Goal: Task Accomplishment & Management: Use online tool/utility

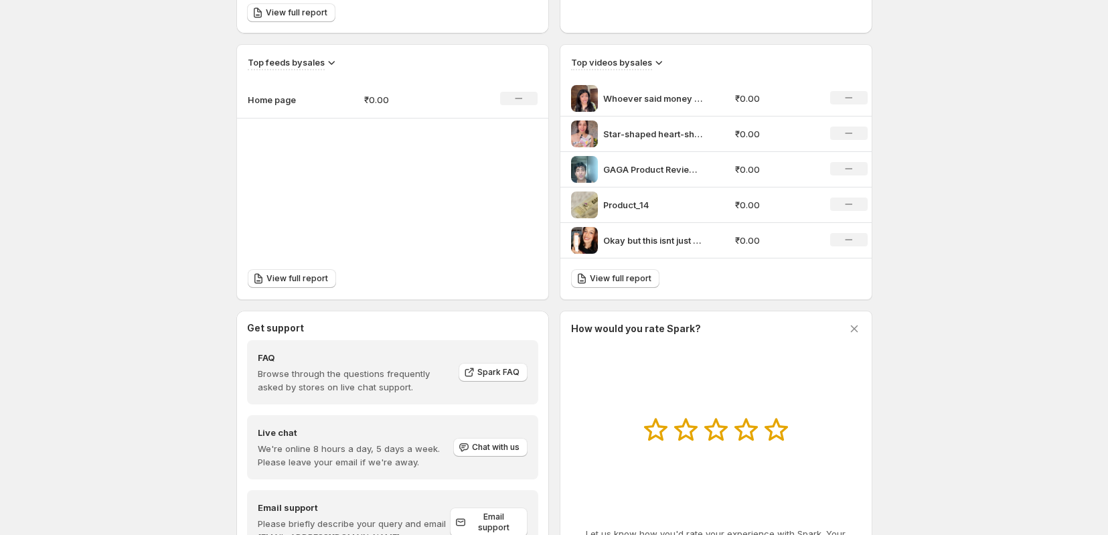
scroll to position [430, 0]
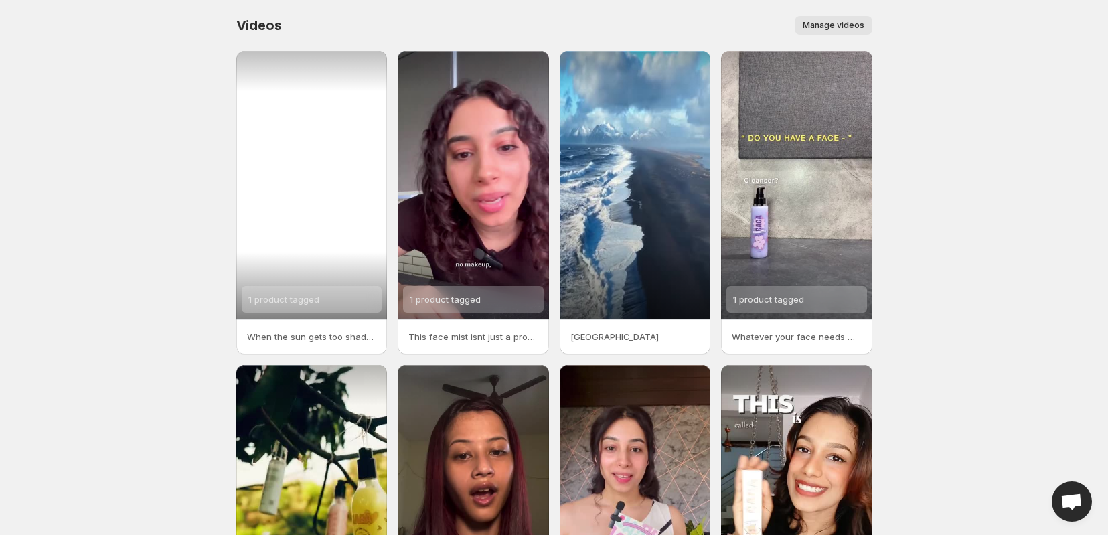
click at [345, 153] on div "1 product tagged" at bounding box center [311, 185] width 151 height 268
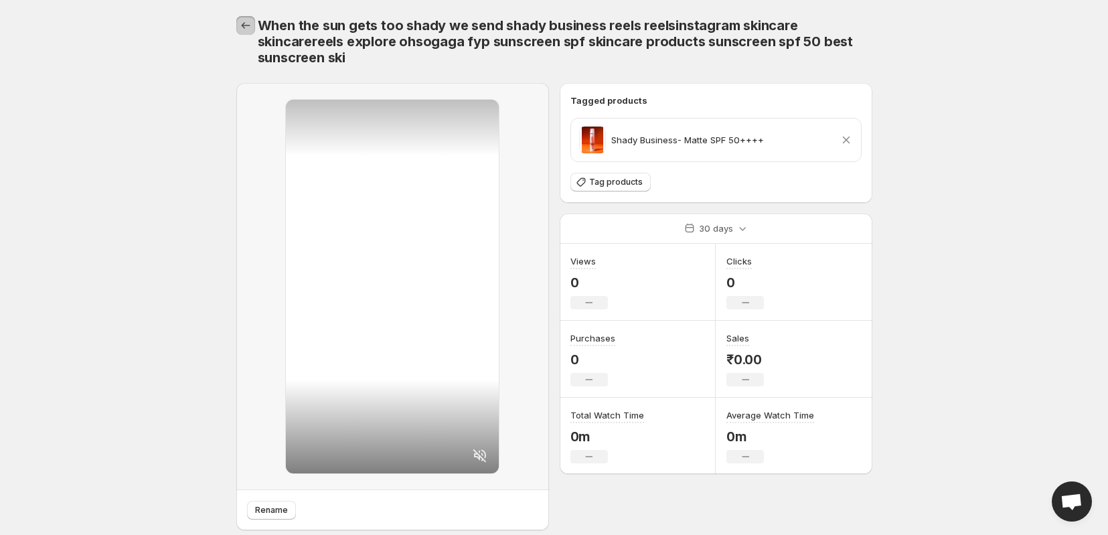
click at [248, 26] on icon "Settings" at bounding box center [245, 25] width 13 height 13
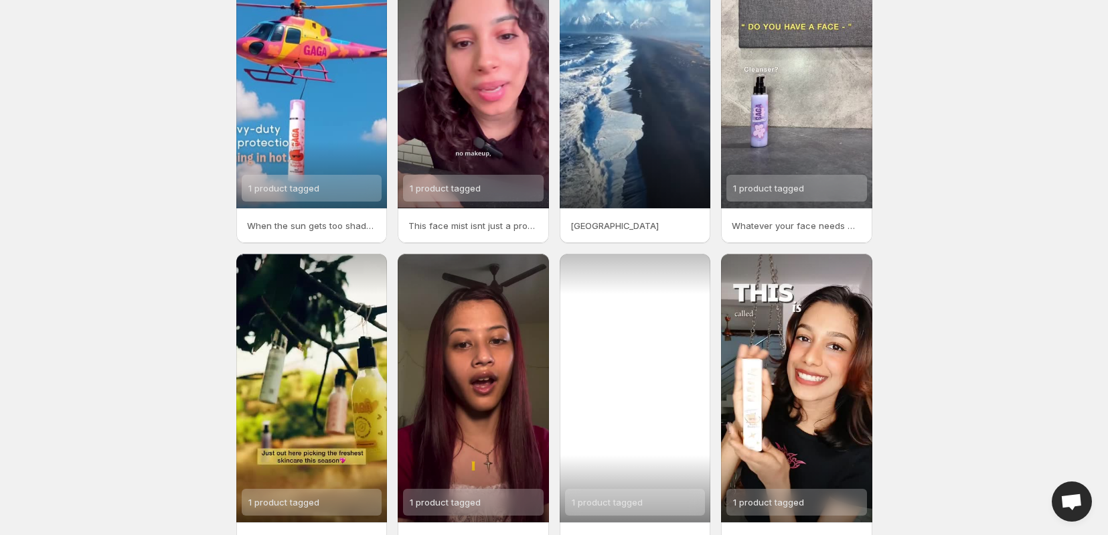
scroll to position [195, 0]
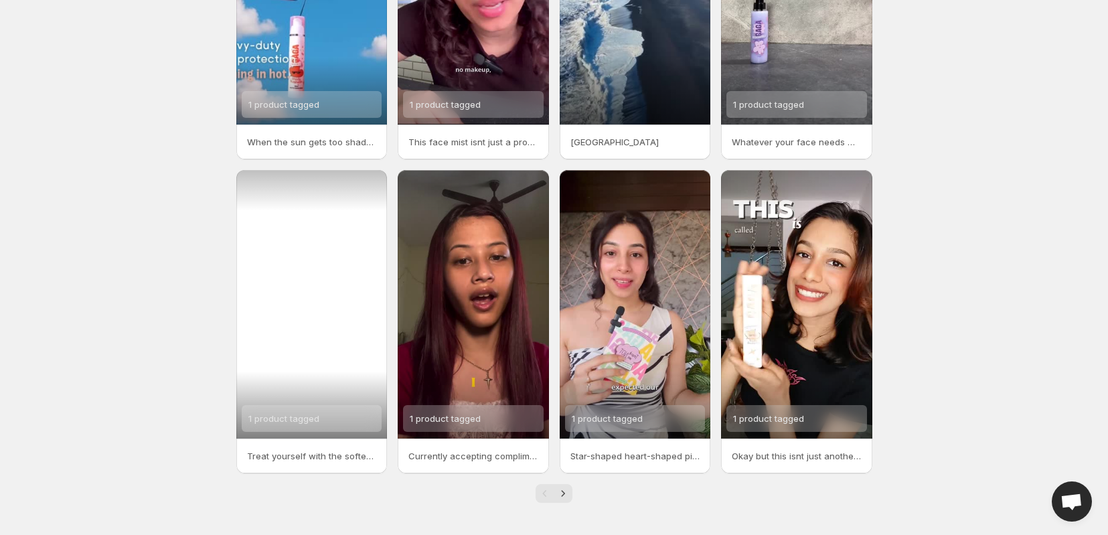
click at [327, 371] on div "1 product tagged" at bounding box center [311, 304] width 151 height 268
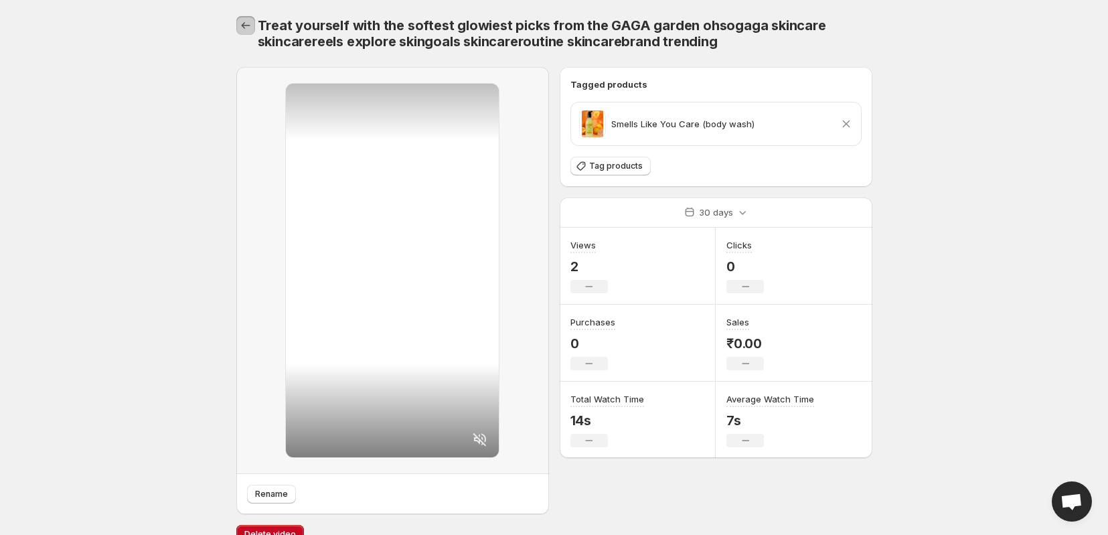
click at [242, 25] on icon "Settings" at bounding box center [245, 25] width 9 height 7
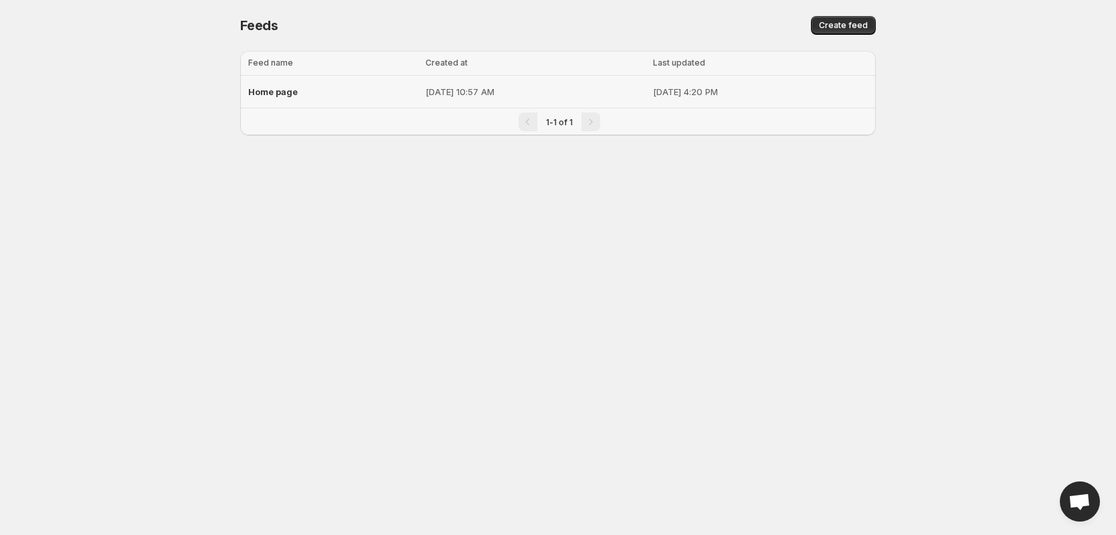
click at [345, 94] on div "Home page" at bounding box center [332, 92] width 169 height 24
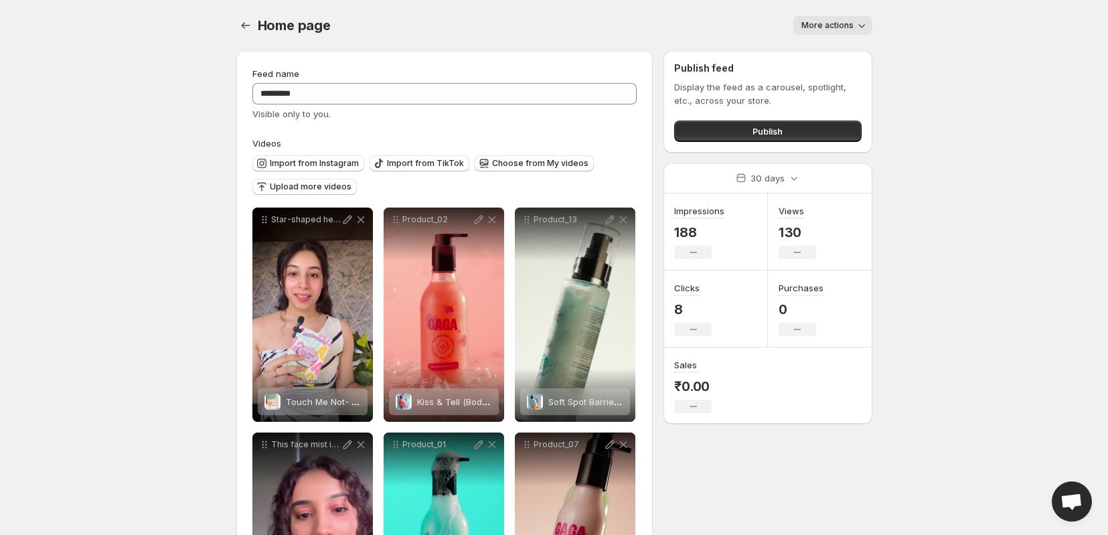
click at [821, 34] on button "More actions" at bounding box center [832, 25] width 79 height 19
click at [1035, 57] on body "**********" at bounding box center [554, 267] width 1108 height 535
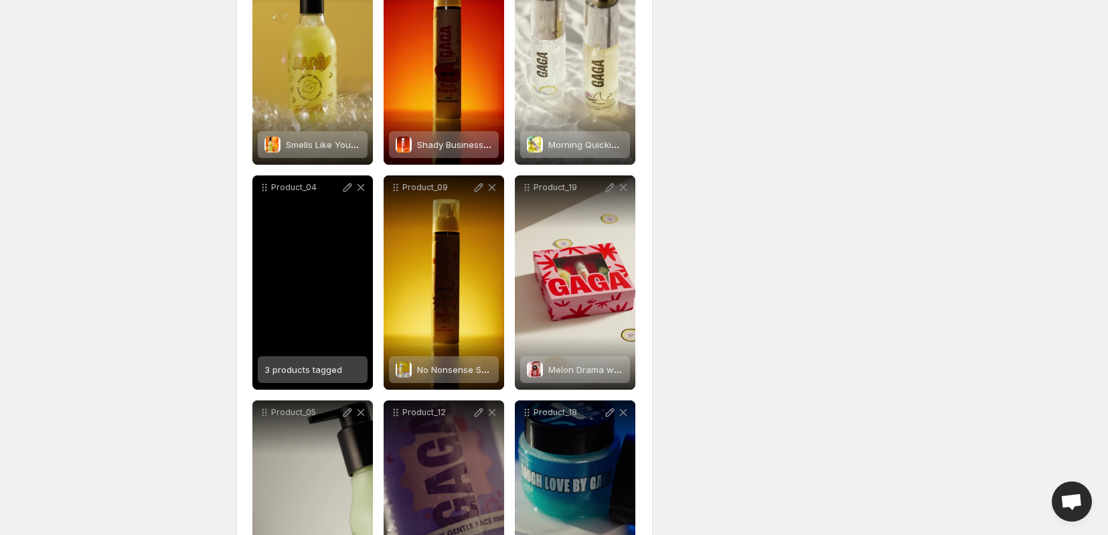
scroll to position [908, 0]
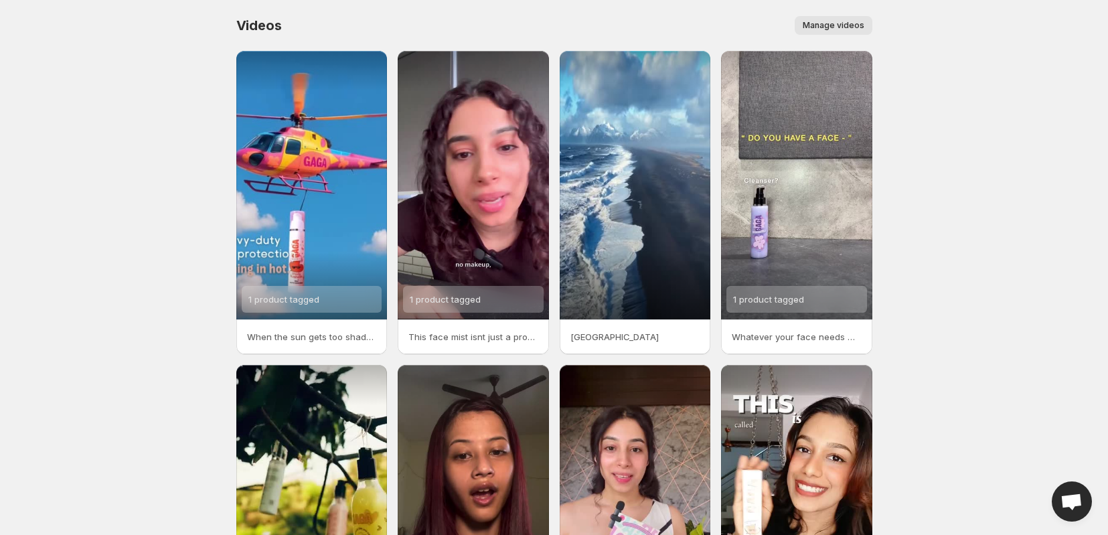
click at [839, 27] on span "Manage videos" at bounding box center [833, 25] width 62 height 11
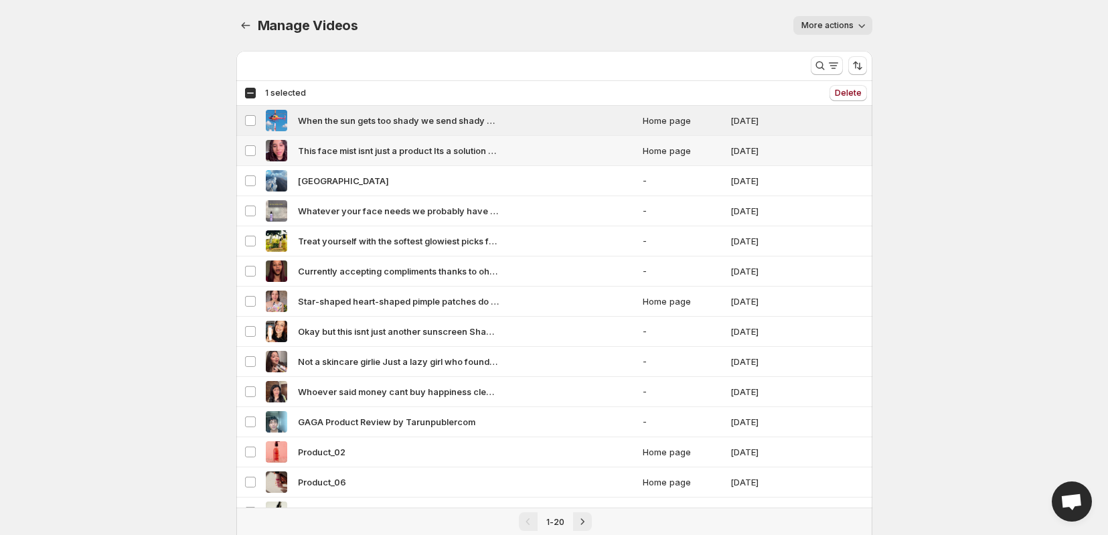
click at [248, 141] on td "Select video" at bounding box center [248, 151] width 25 height 30
click at [275, 93] on span "2 selected" at bounding box center [286, 93] width 43 height 11
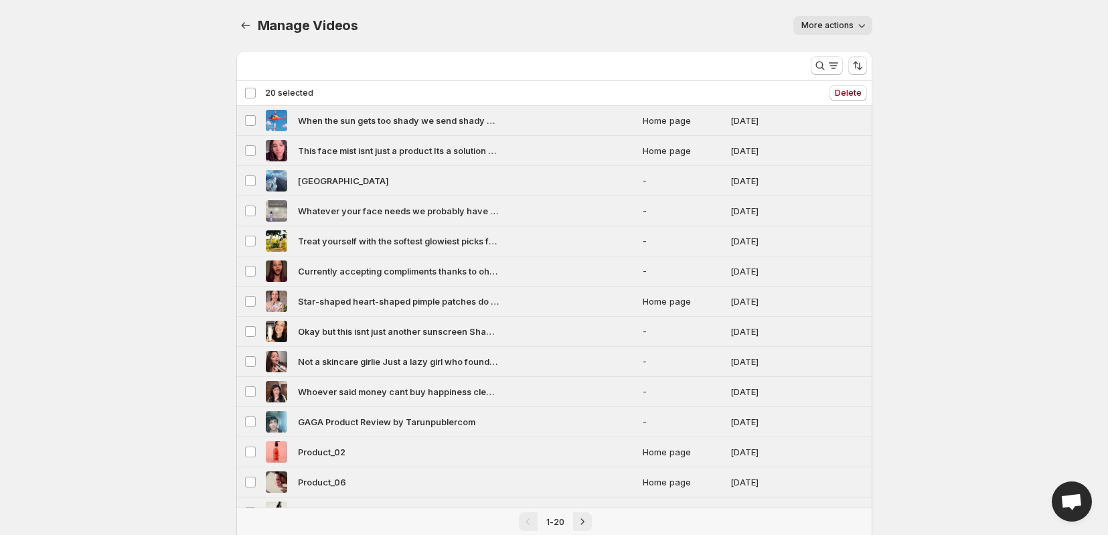
click at [275, 93] on span "20 selected" at bounding box center [289, 93] width 48 height 11
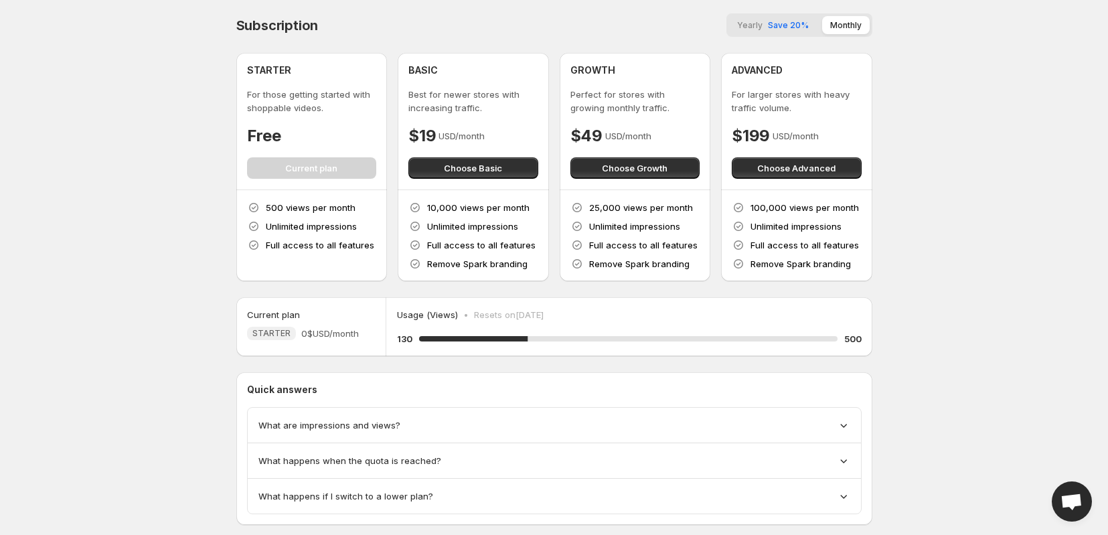
click at [116, 60] on body "Home Feeds Videos Subscription Settings Subscription Yearly Save 20% Monthly ST…" at bounding box center [554, 267] width 1108 height 535
